Goal: Task Accomplishment & Management: Manage account settings

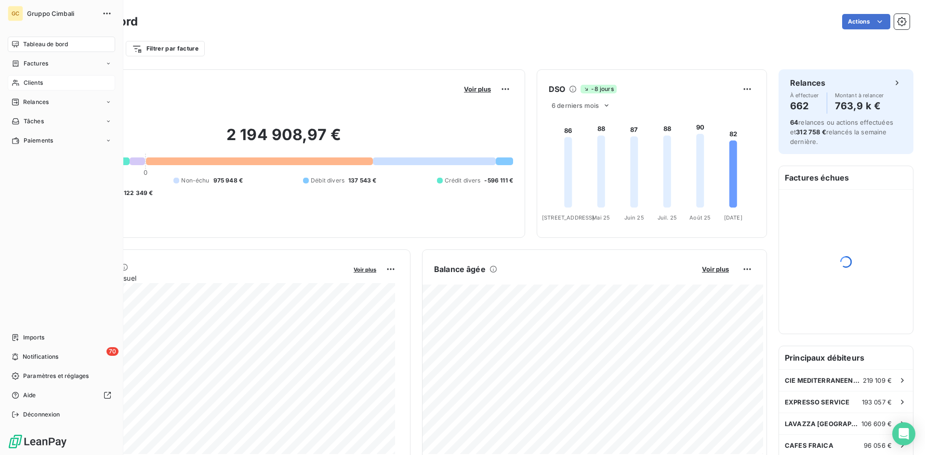
click at [22, 84] on div "Clients" at bounding box center [61, 82] width 107 height 15
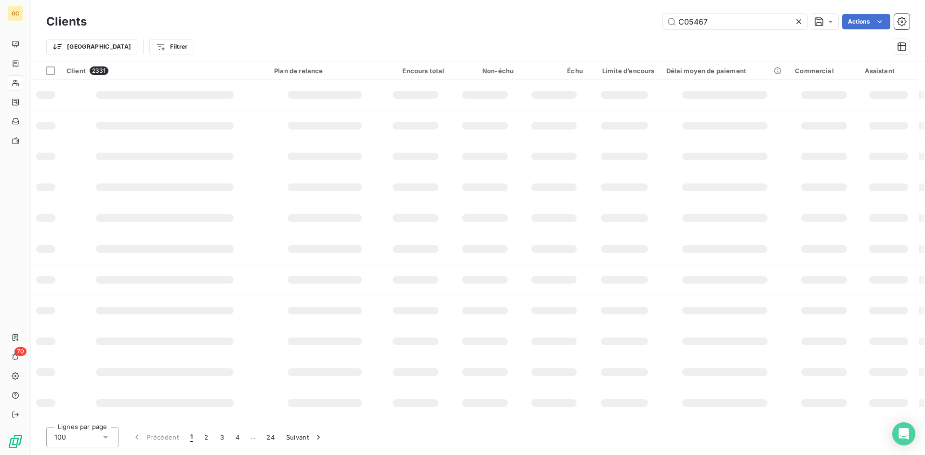
type input "C05467"
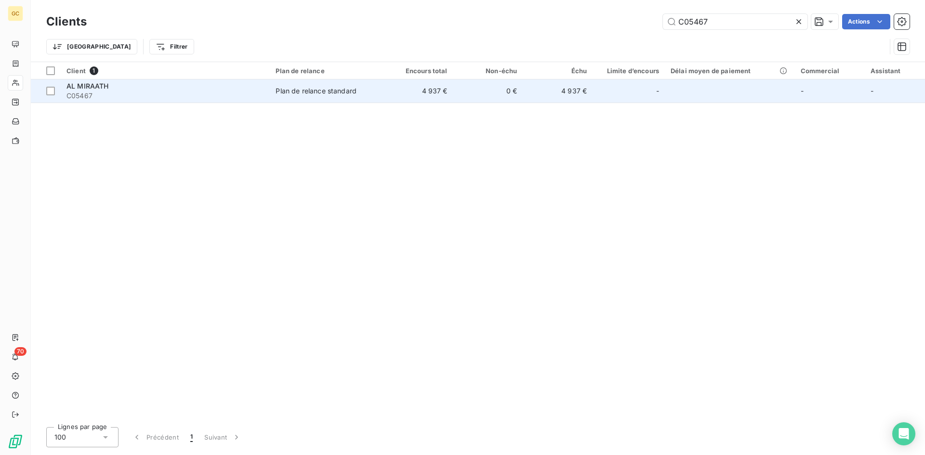
click at [96, 87] on span "AL MIRAATH" at bounding box center [88, 86] width 42 height 8
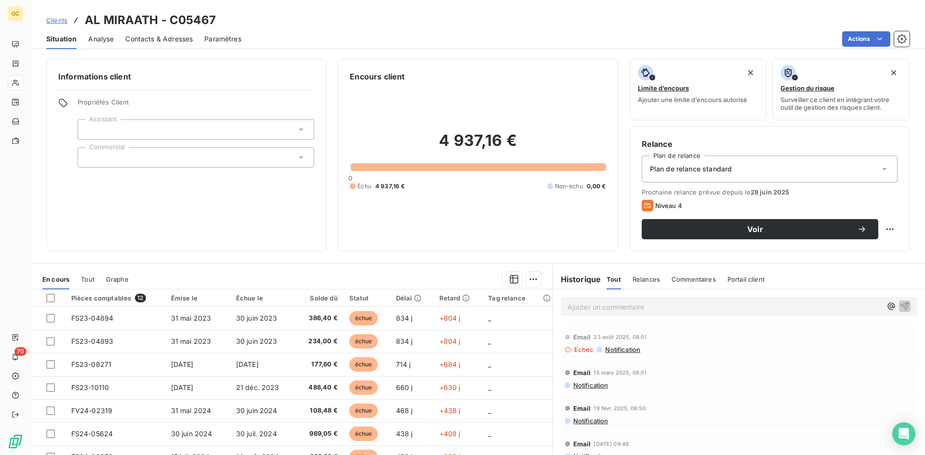
click at [158, 38] on span "Contacts & Adresses" at bounding box center [158, 39] width 67 height 10
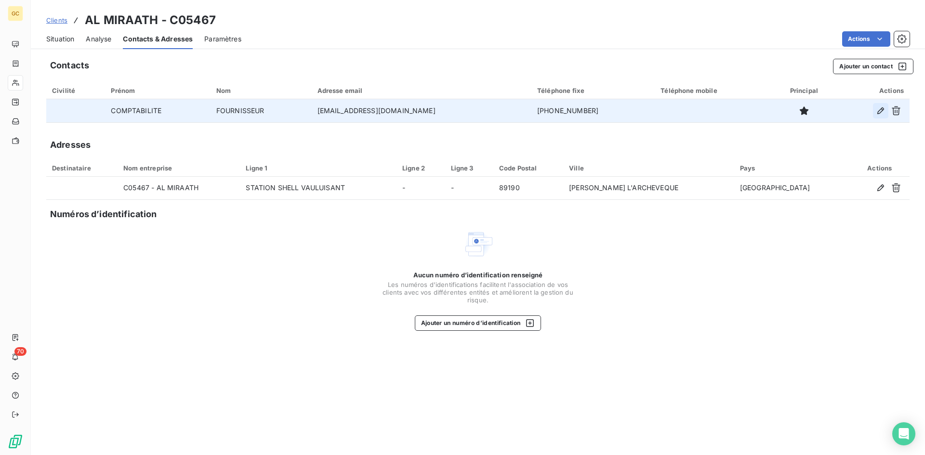
click at [880, 112] on icon "button" at bounding box center [881, 111] width 10 height 10
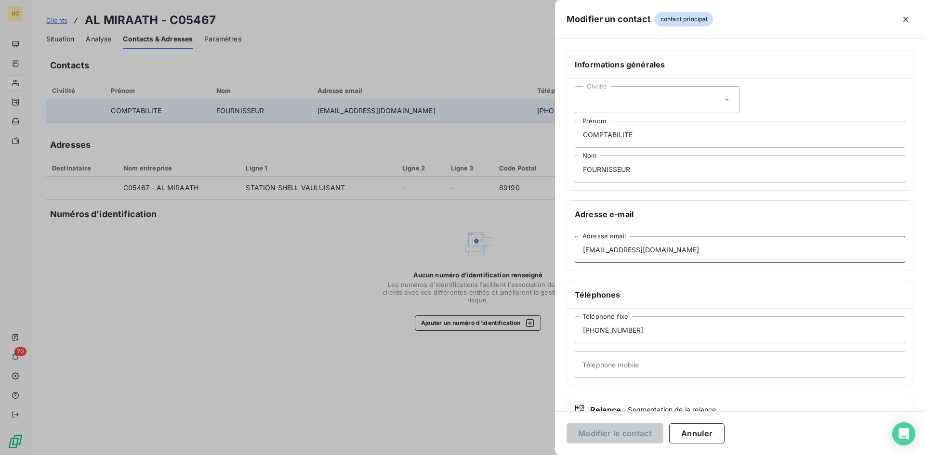
drag, startPoint x: 686, startPoint y: 245, endPoint x: 531, endPoint y: 245, distance: 155.2
click at [531, 455] on div "Modifier un contact contact principal Informations générales Civilité COMPTABIL…" at bounding box center [462, 455] width 925 height 0
paste input "[EMAIL_ADDRESS][DOMAIN_NAME]"
type input "[EMAIL_ADDRESS][DOMAIN_NAME]"
click at [622, 432] on button "Modifier le contact" at bounding box center [615, 434] width 97 height 20
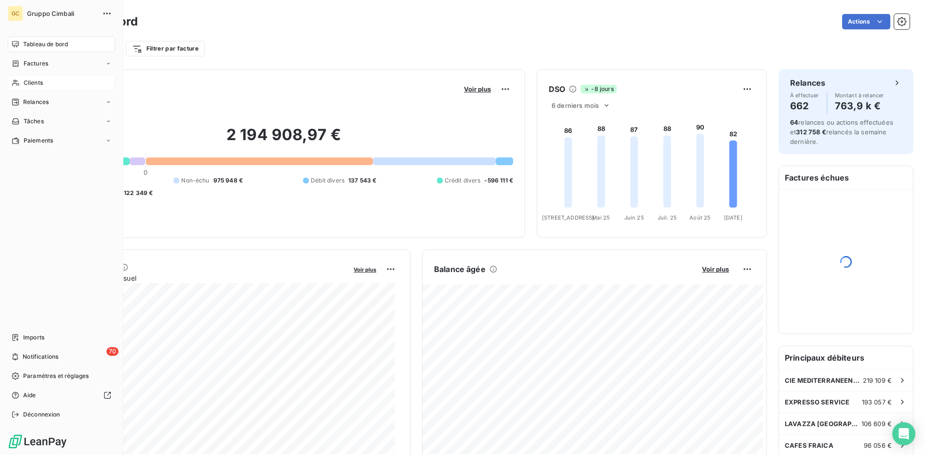
click at [31, 81] on span "Clients" at bounding box center [33, 83] width 19 height 9
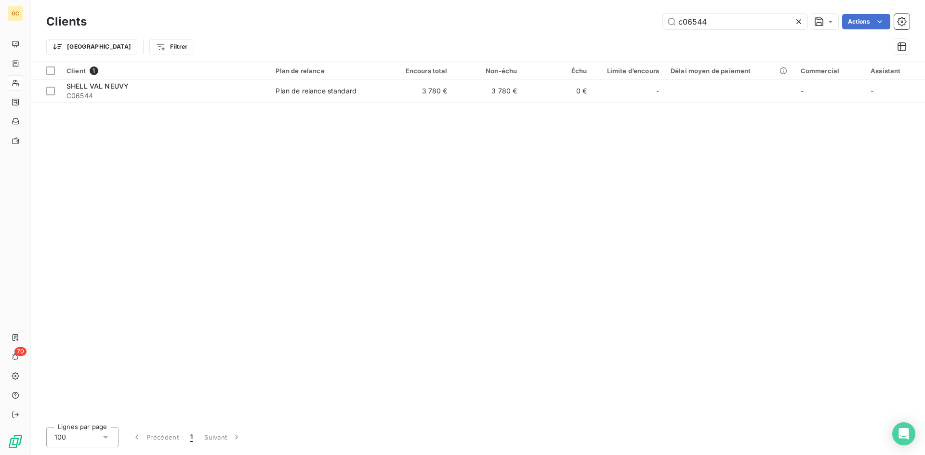
type input "c06544"
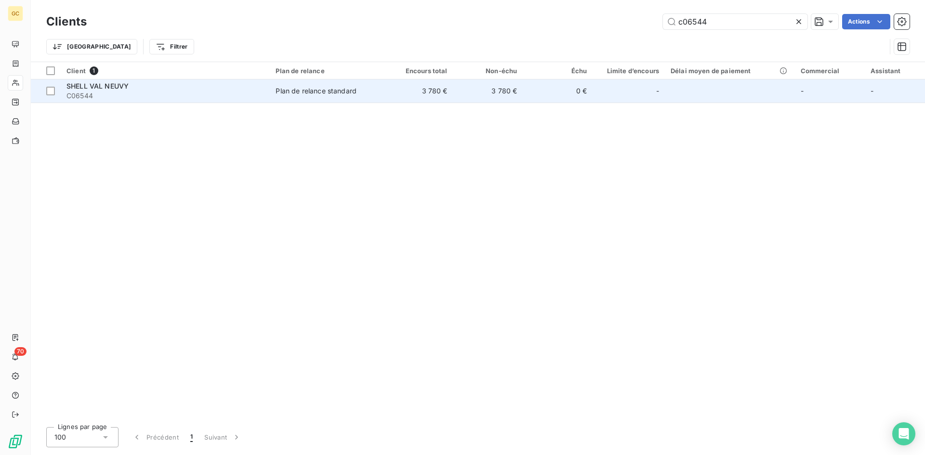
click at [110, 91] on span "C06544" at bounding box center [166, 96] width 198 height 10
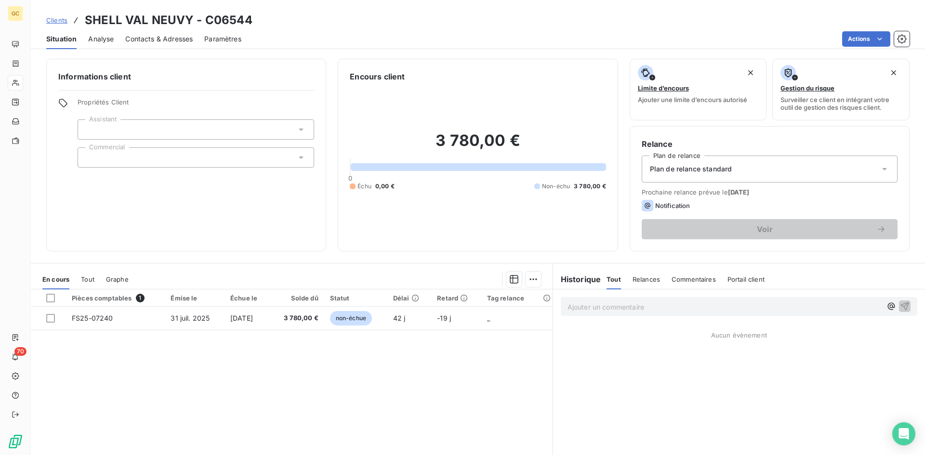
click at [151, 38] on span "Contacts & Adresses" at bounding box center [158, 39] width 67 height 10
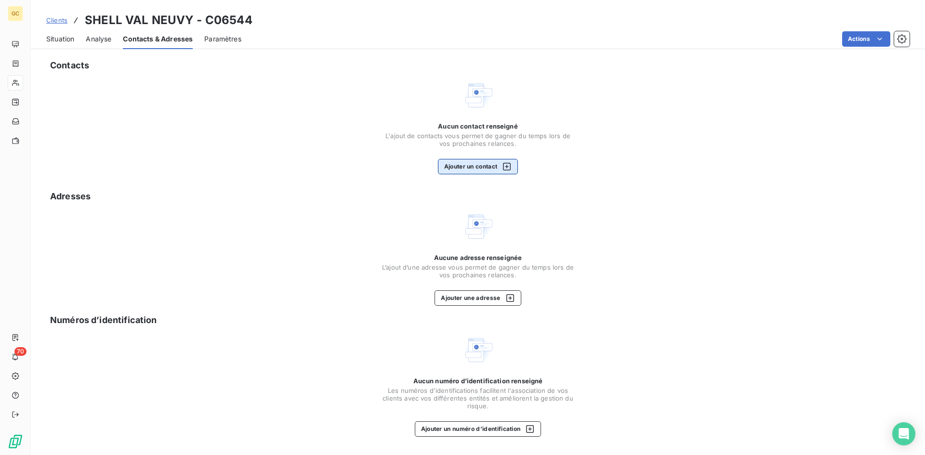
click at [469, 169] on button "Ajouter un contact" at bounding box center [478, 166] width 80 height 15
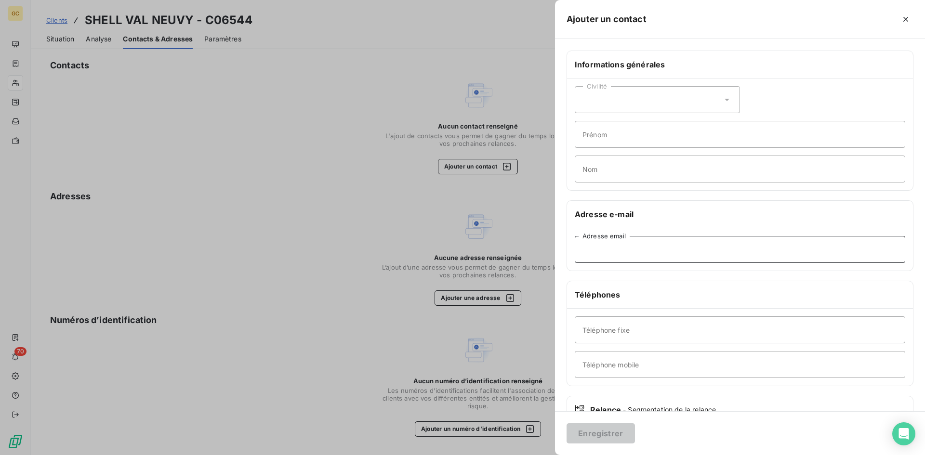
click at [598, 247] on input "Adresse email" at bounding box center [740, 249] width 331 height 27
paste input "roux3064.valneuvy1@orange.fr"
type input "roux3064.valneuvy1@orange.fr"
click at [602, 434] on button "Enregistrer" at bounding box center [601, 434] width 68 height 20
